Goal: Task Accomplishment & Management: Manage account settings

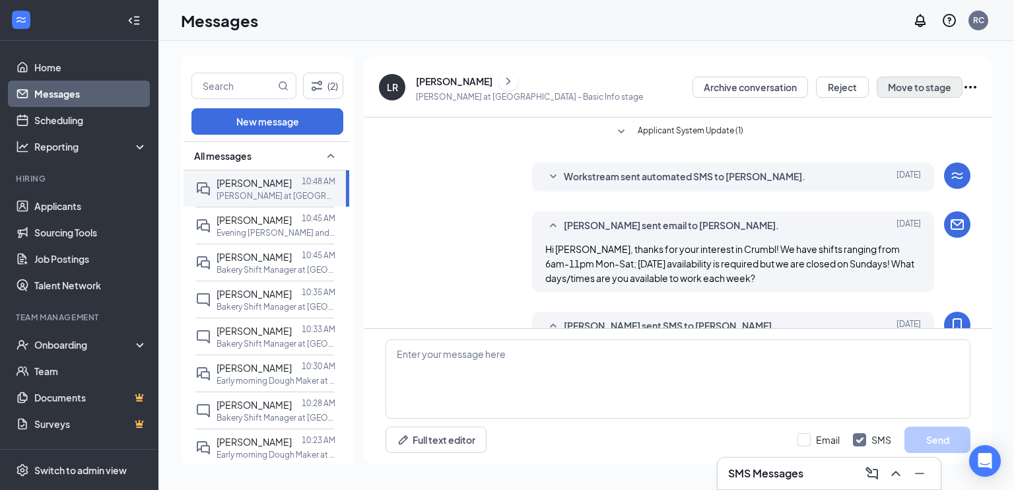
scroll to position [491, 0]
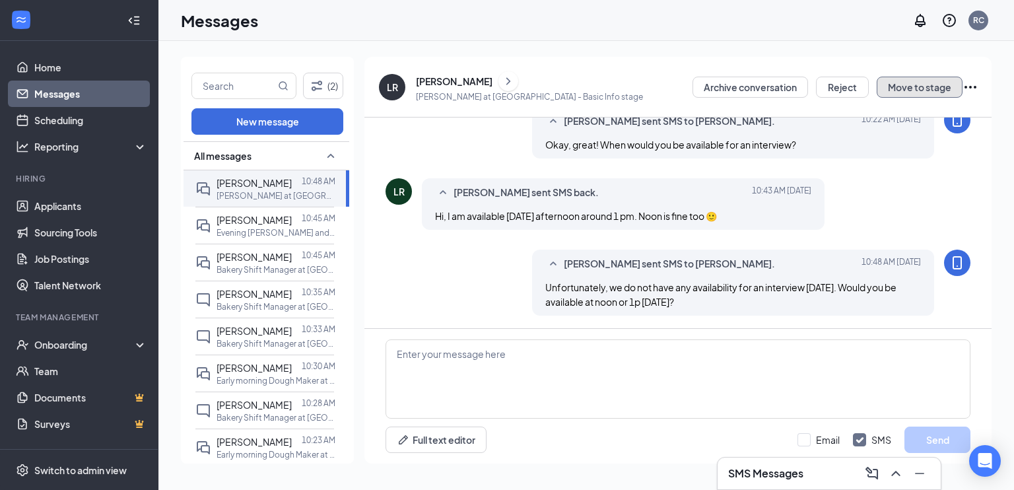
click at [901, 89] on button "Move to stage" at bounding box center [920, 87] width 86 height 21
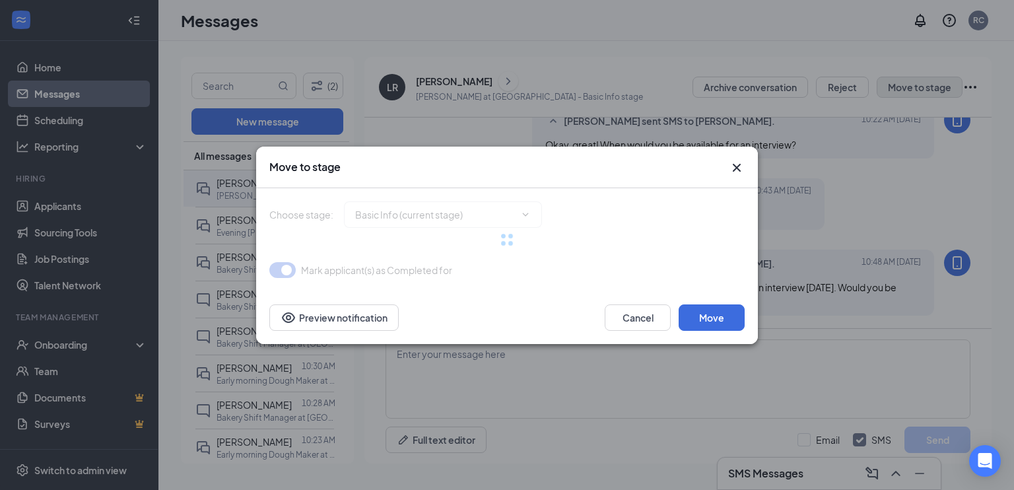
type input "Onsite Interview (next stage)"
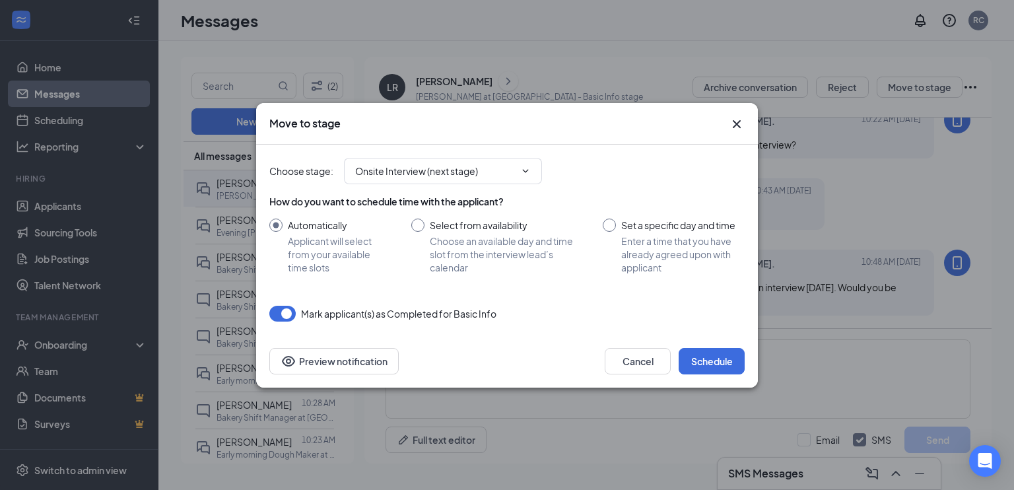
click at [635, 232] on input "Set a specific day and time Enter a time that you have already agreed upon with…" at bounding box center [674, 246] width 142 height 55
radio input "true"
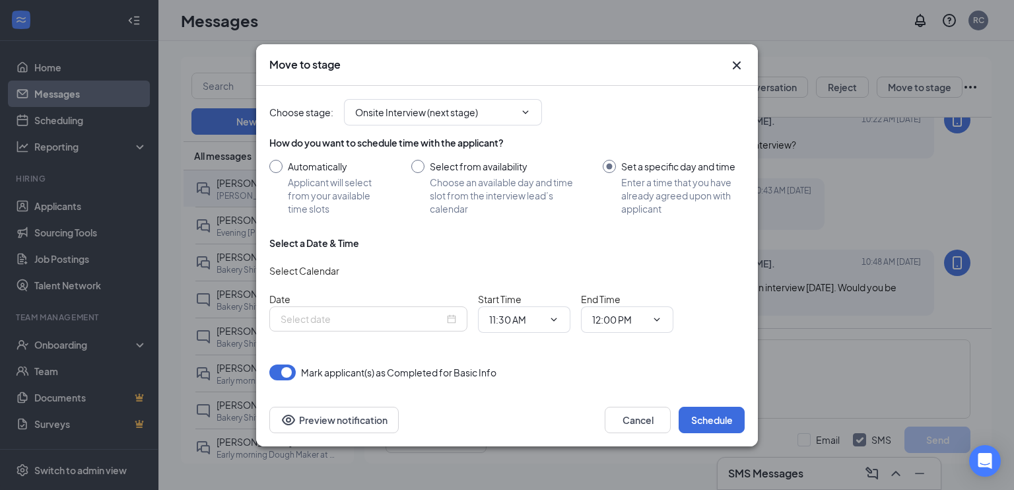
radio input "false"
type input "[DATE]"
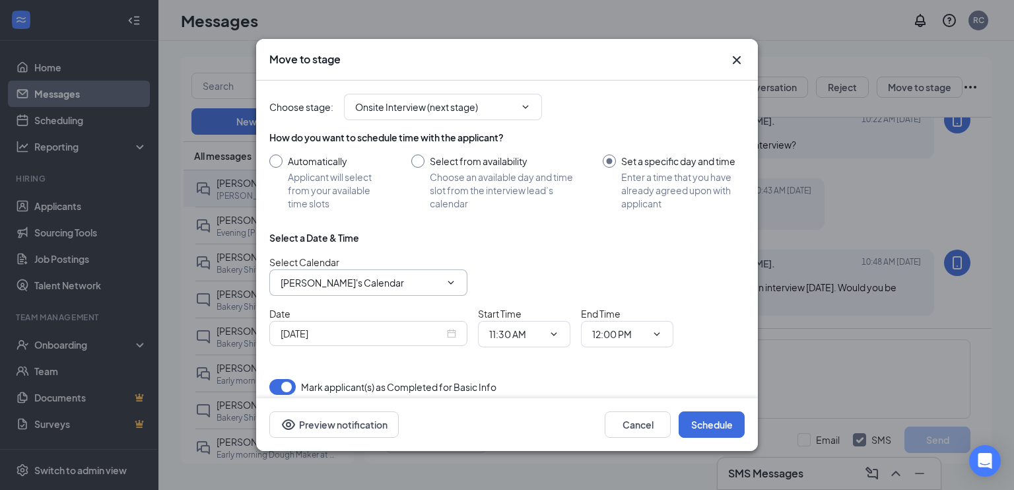
click at [325, 289] on input "[PERSON_NAME]'s Calendar" at bounding box center [361, 282] width 160 height 15
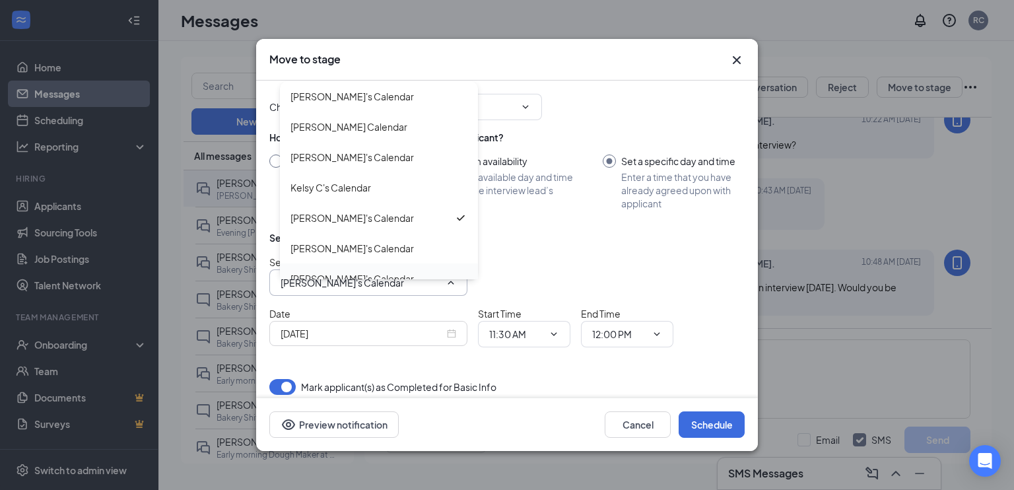
click at [344, 271] on div "[PERSON_NAME]'s Calendar" at bounding box center [351, 278] width 123 height 15
type input "[PERSON_NAME]'s Calendar"
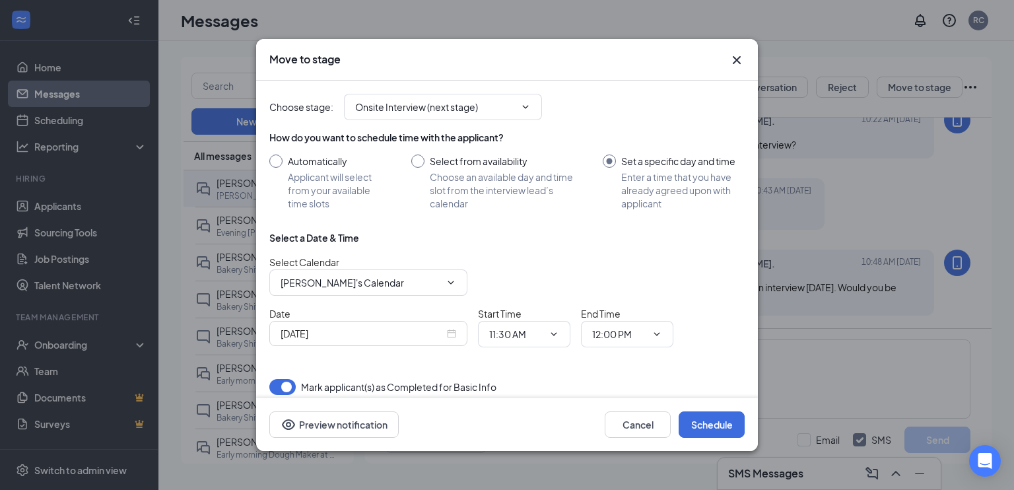
click at [346, 332] on input "[DATE]" at bounding box center [363, 333] width 164 height 15
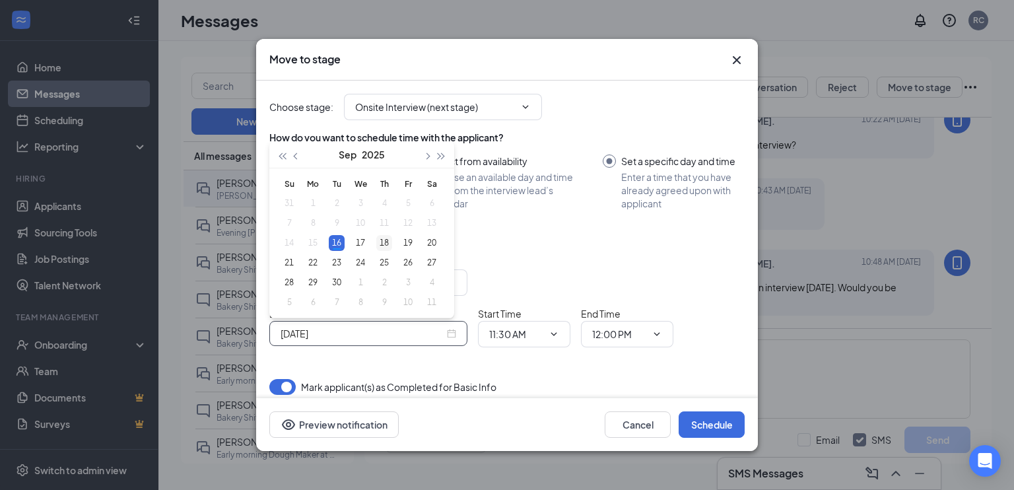
type input "[DATE]"
click at [382, 241] on div "18" at bounding box center [384, 243] width 16 height 16
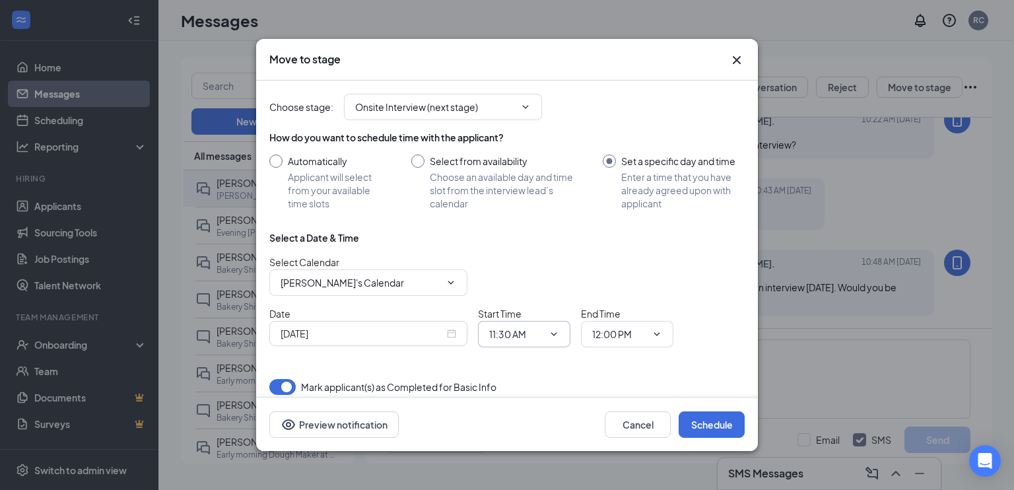
click at [549, 335] on icon "ChevronDown" at bounding box center [554, 334] width 11 height 11
click at [549, 333] on icon "ChevronDown" at bounding box center [554, 334] width 11 height 11
click at [506, 327] on input "11:30 AM" at bounding box center [516, 334] width 54 height 15
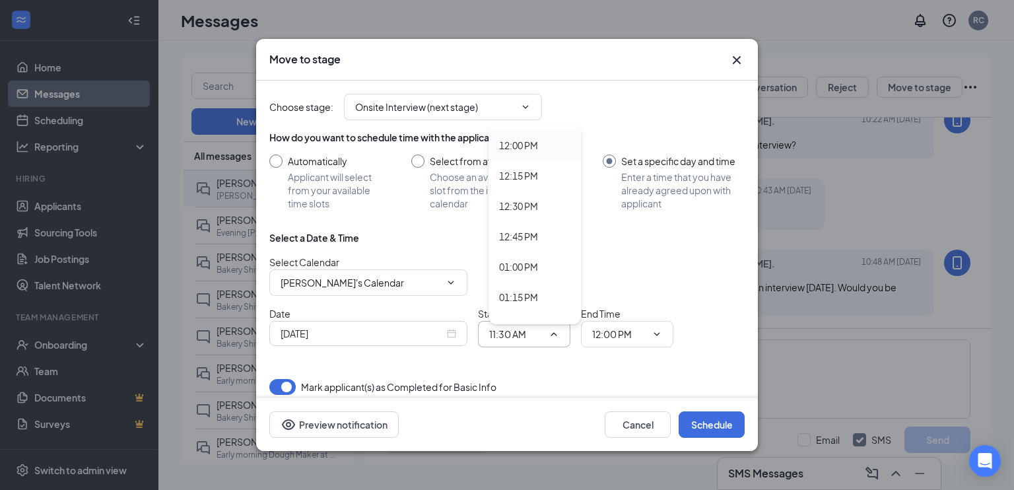
click at [526, 148] on div "12:00 PM" at bounding box center [518, 145] width 39 height 15
type input "12:00 PM"
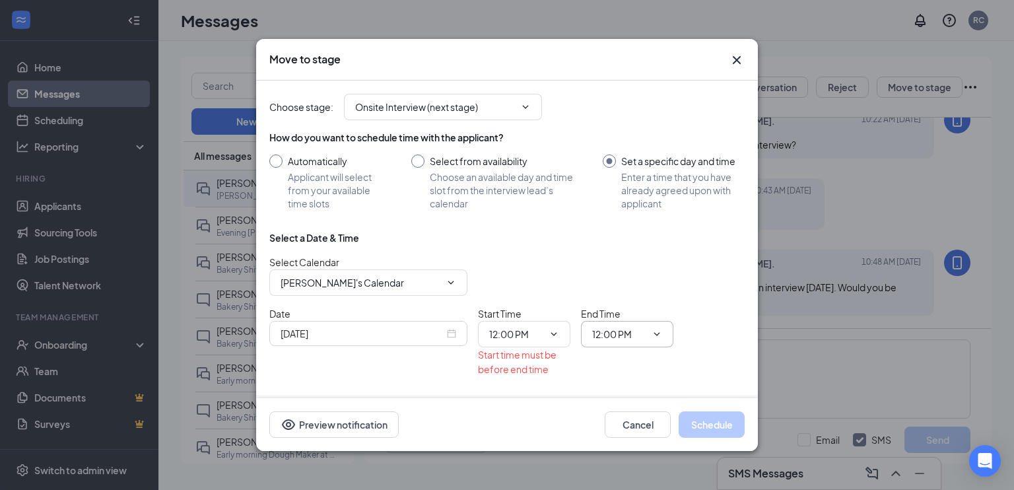
click at [615, 339] on input "12:00 PM" at bounding box center [619, 334] width 54 height 15
click at [629, 258] on div "12:30 PM" at bounding box center [621, 256] width 39 height 15
type input "12:30 PM"
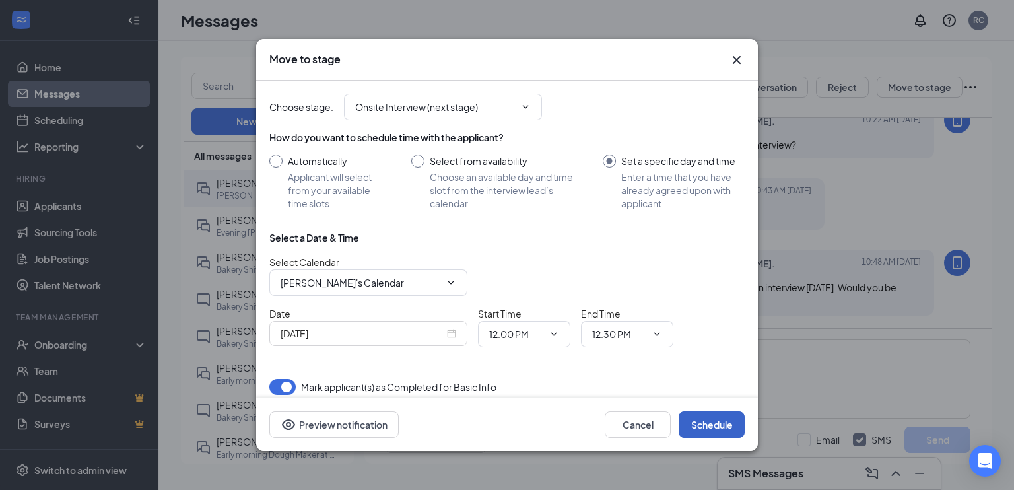
click at [710, 418] on button "Schedule" at bounding box center [712, 424] width 66 height 26
